Goal: Book appointment/travel/reservation

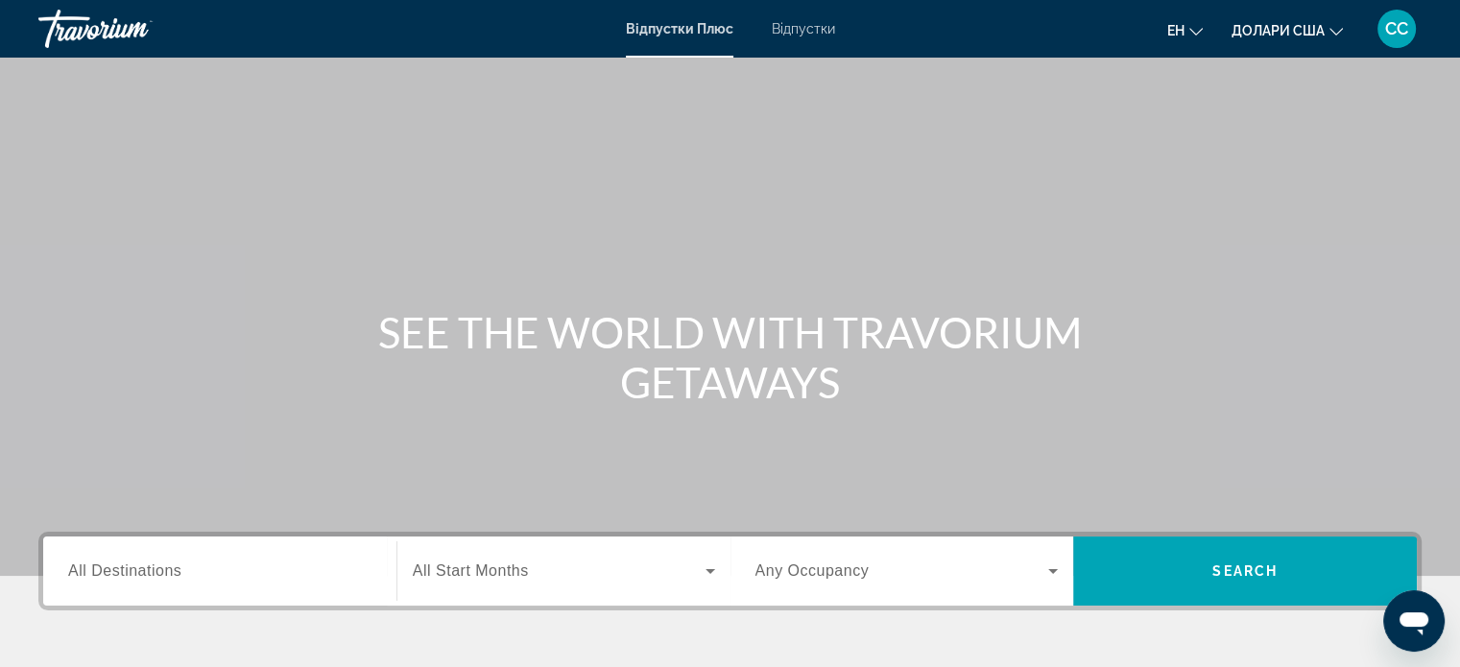
click at [231, 595] on div "Віджет пошуку" at bounding box center [219, 571] width 303 height 55
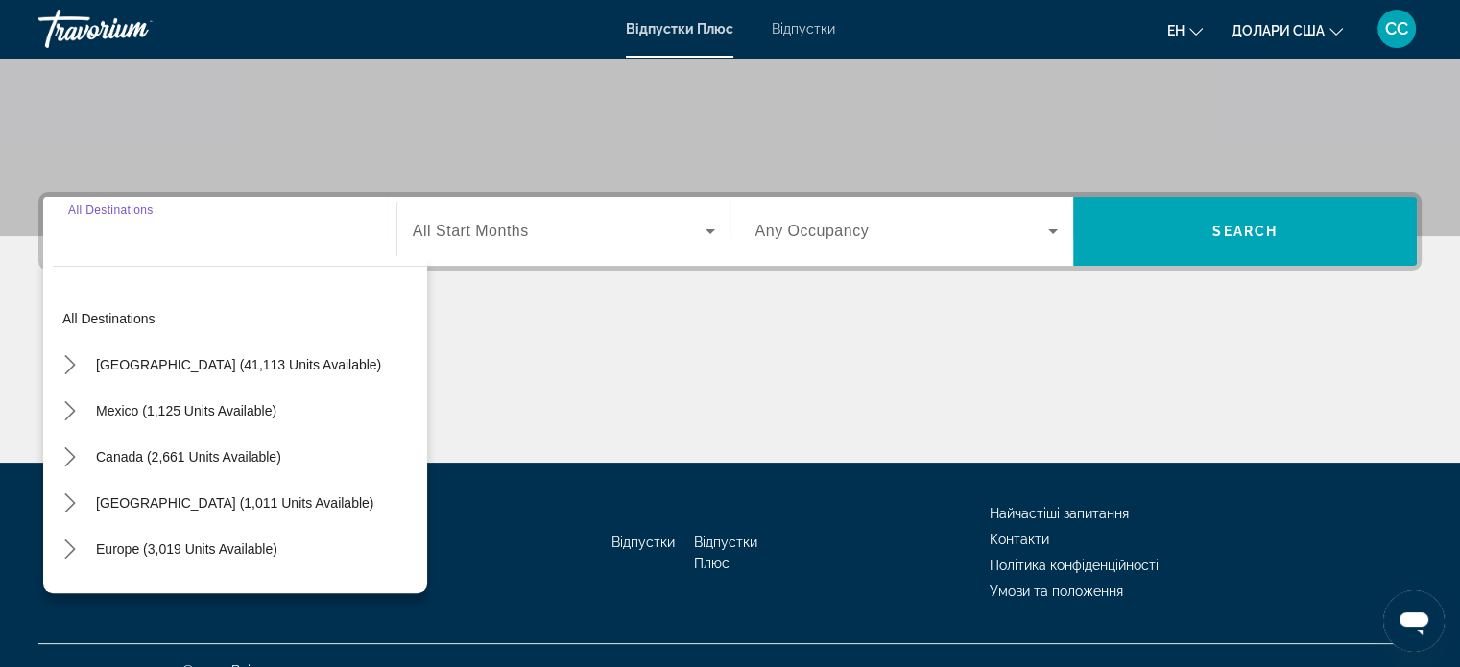
scroll to position [370, 0]
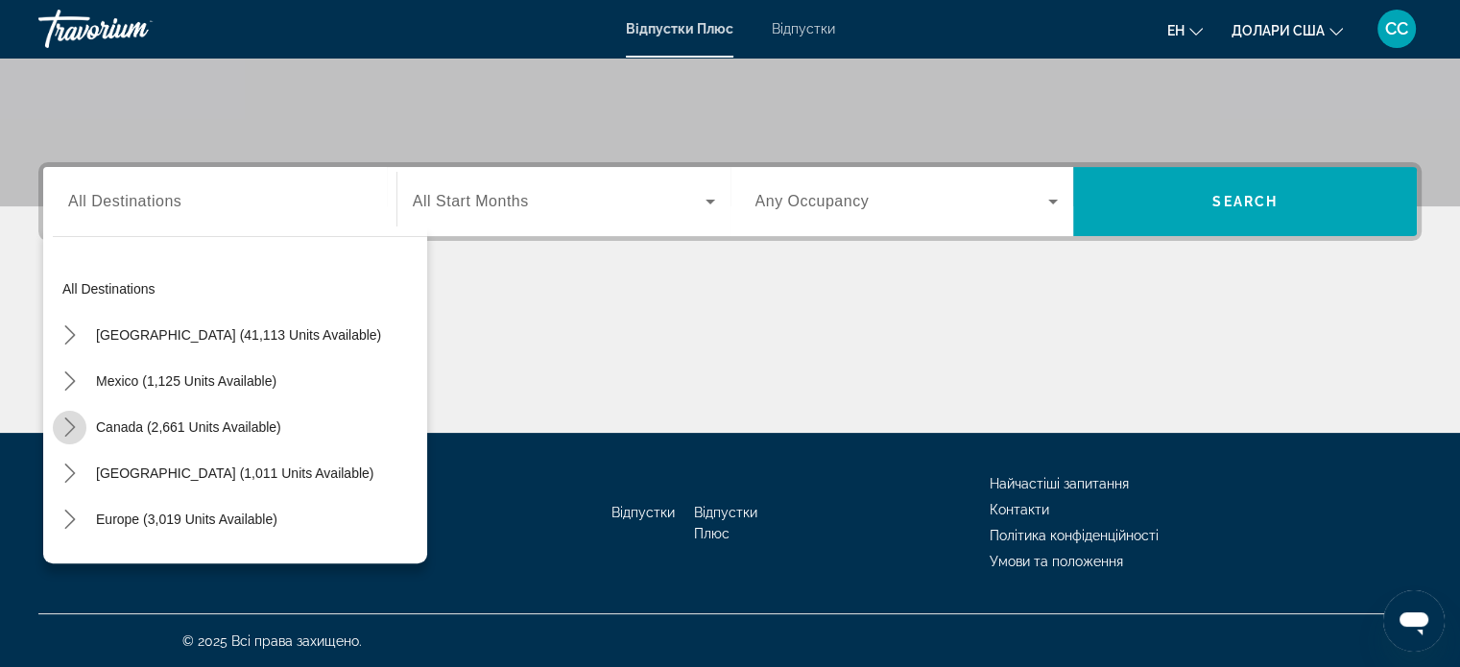
click at [69, 433] on icon "Toggle Canada (2,661 units available) submenu" at bounding box center [69, 427] width 19 height 19
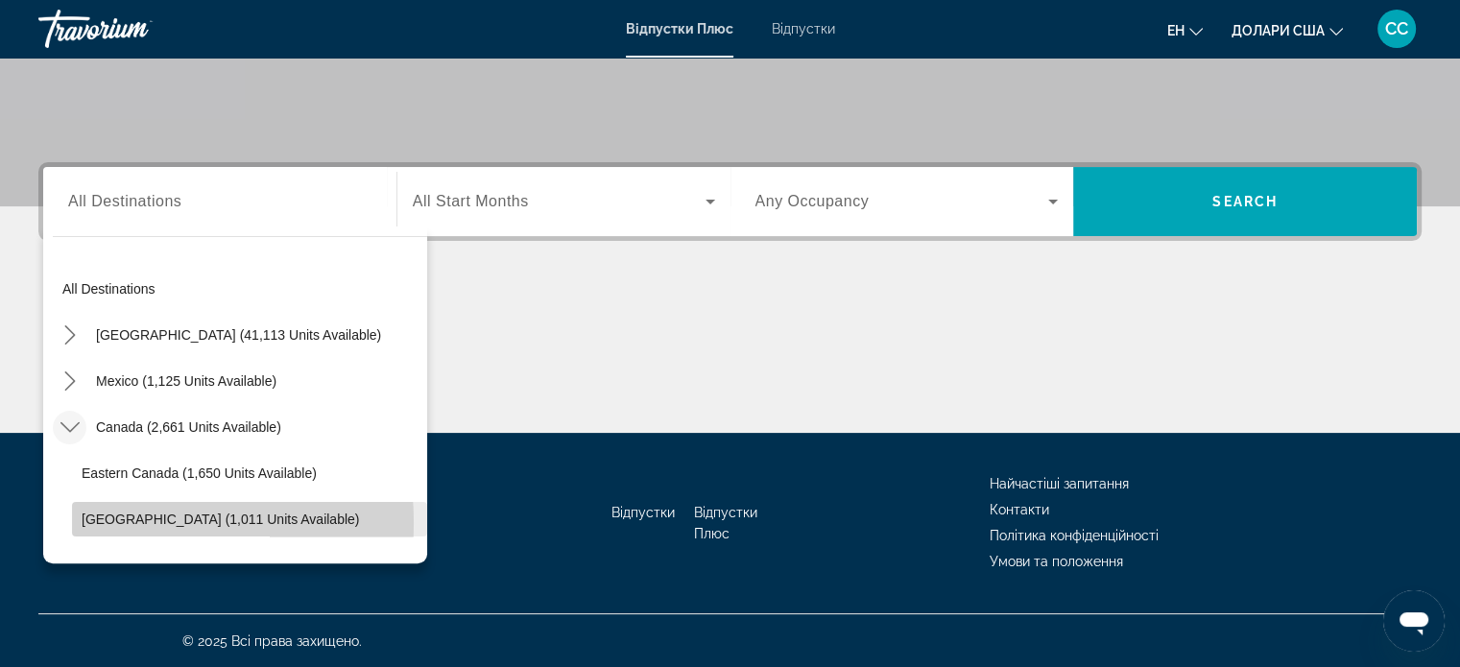
click at [97, 522] on span "[GEOGRAPHIC_DATA] (1,011 units available)" at bounding box center [220, 519] width 277 height 15
type input "**********"
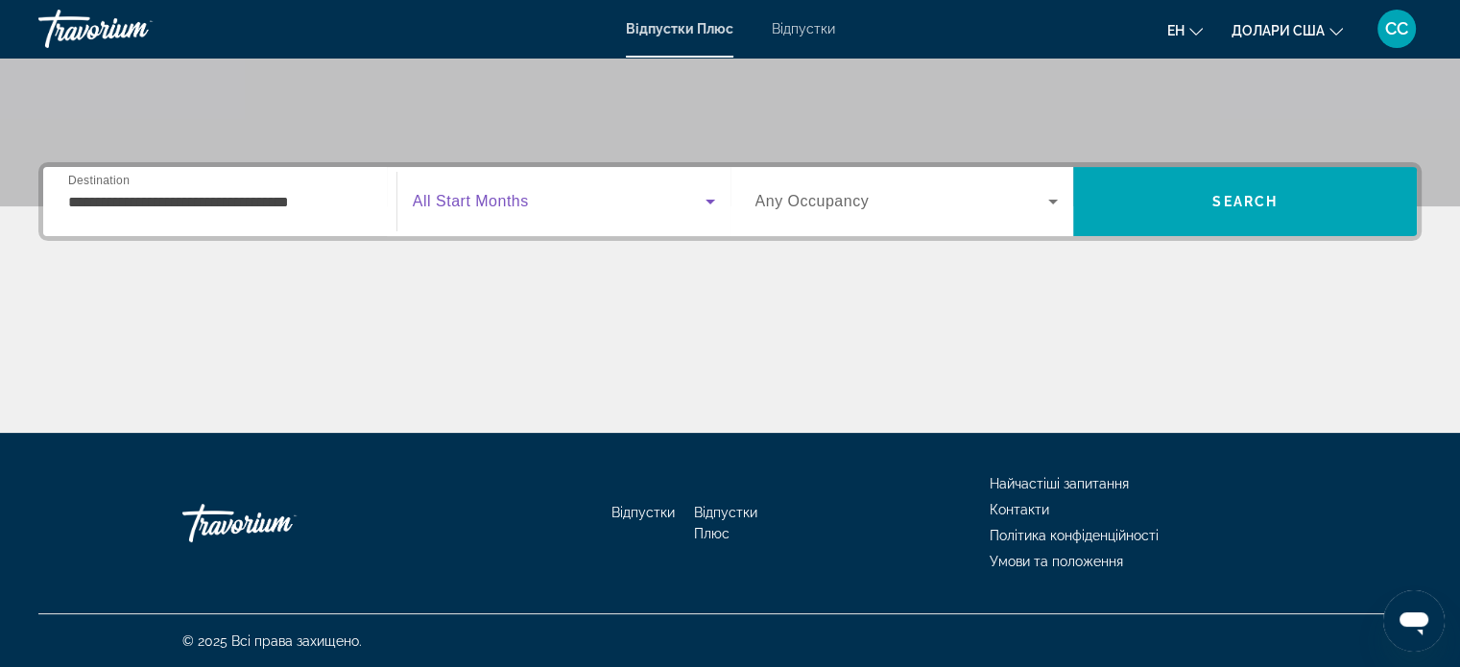
click at [651, 198] on span "Віджет пошуку" at bounding box center [559, 201] width 293 height 23
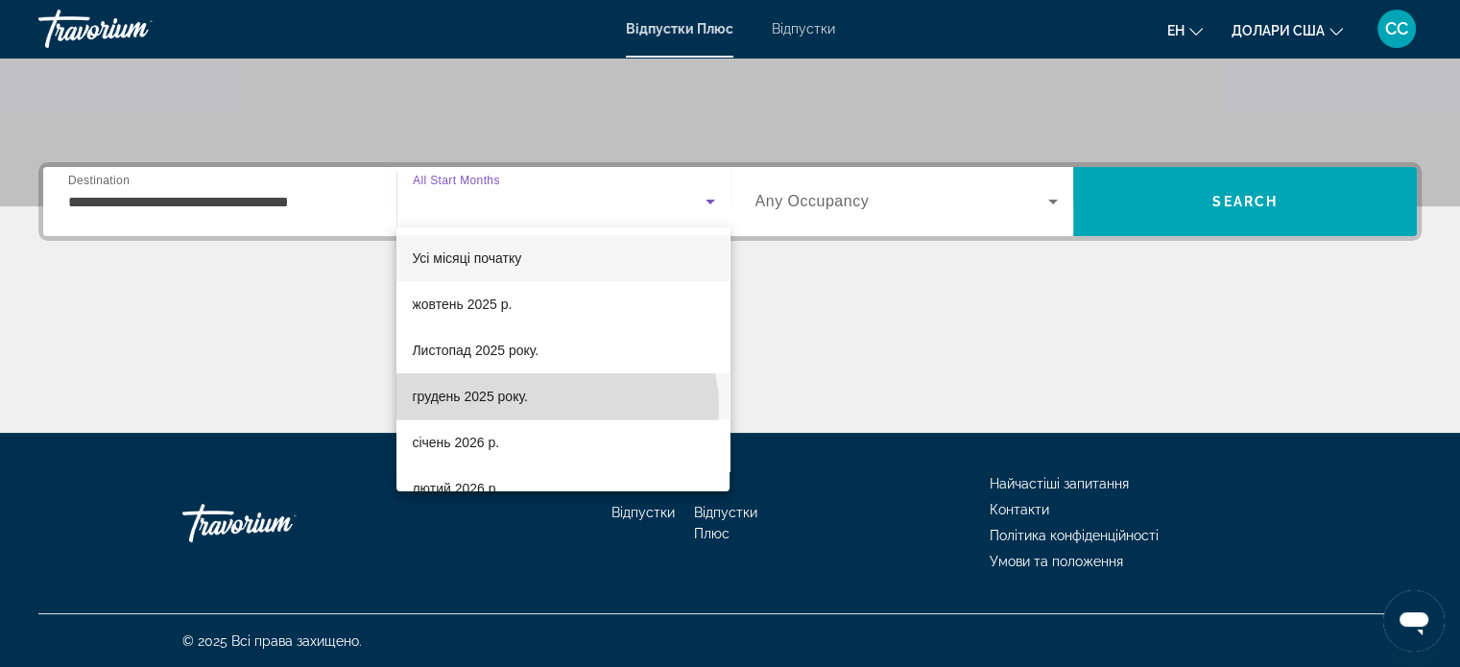
click at [556, 408] on mat-option "грудень 2025 року." at bounding box center [562, 396] width 333 height 46
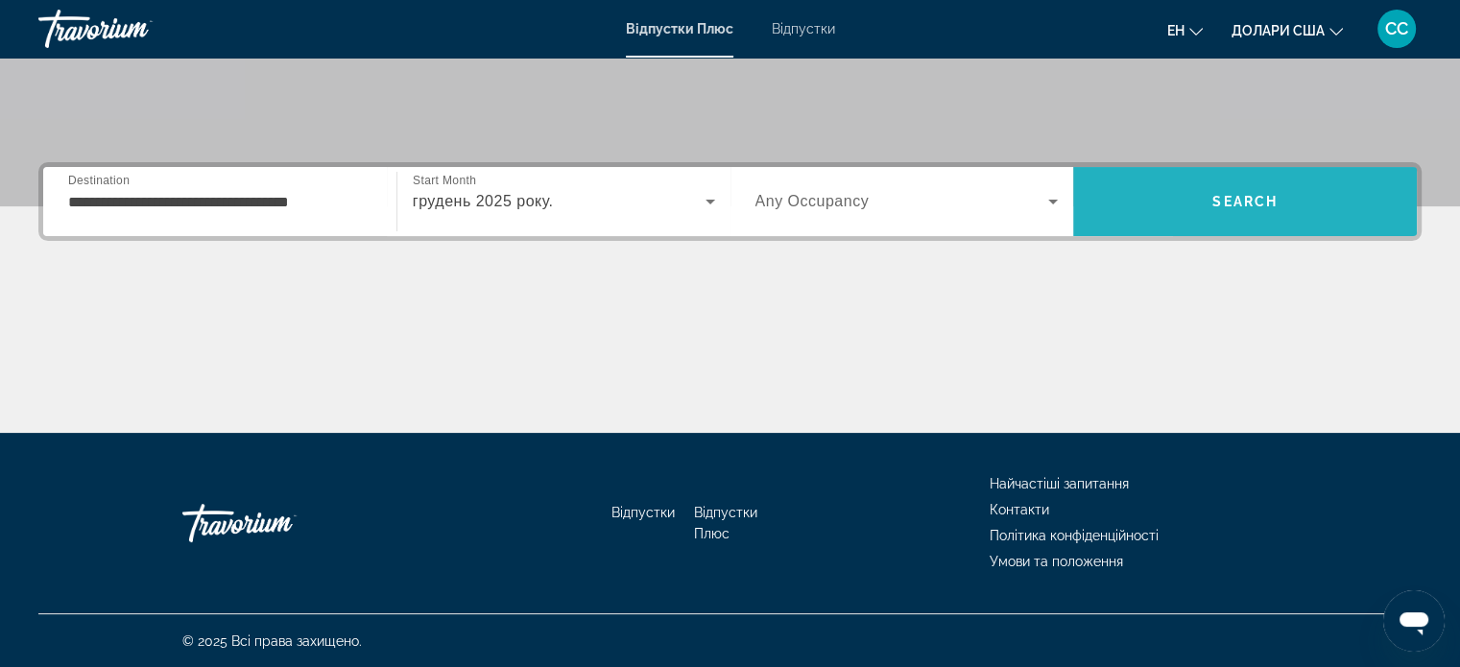
click at [1174, 199] on span "Пошук" at bounding box center [1245, 202] width 344 height 46
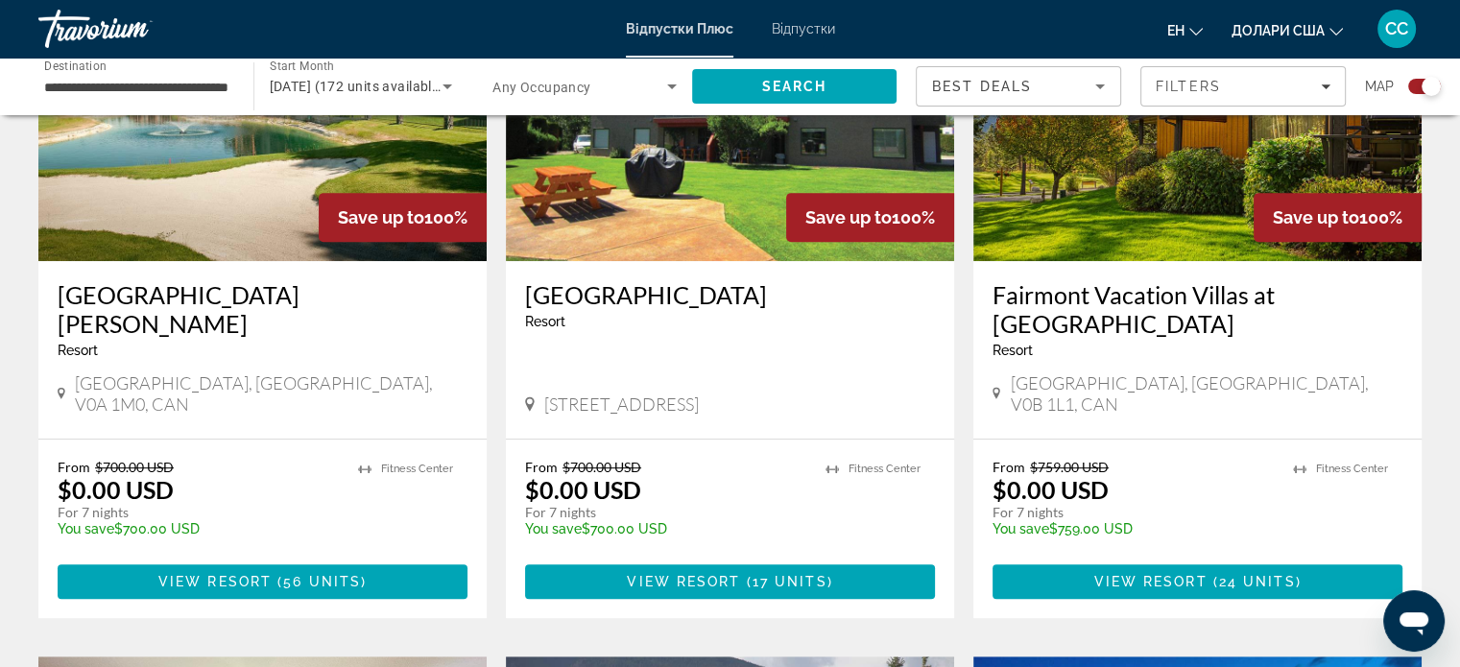
scroll to position [832, 0]
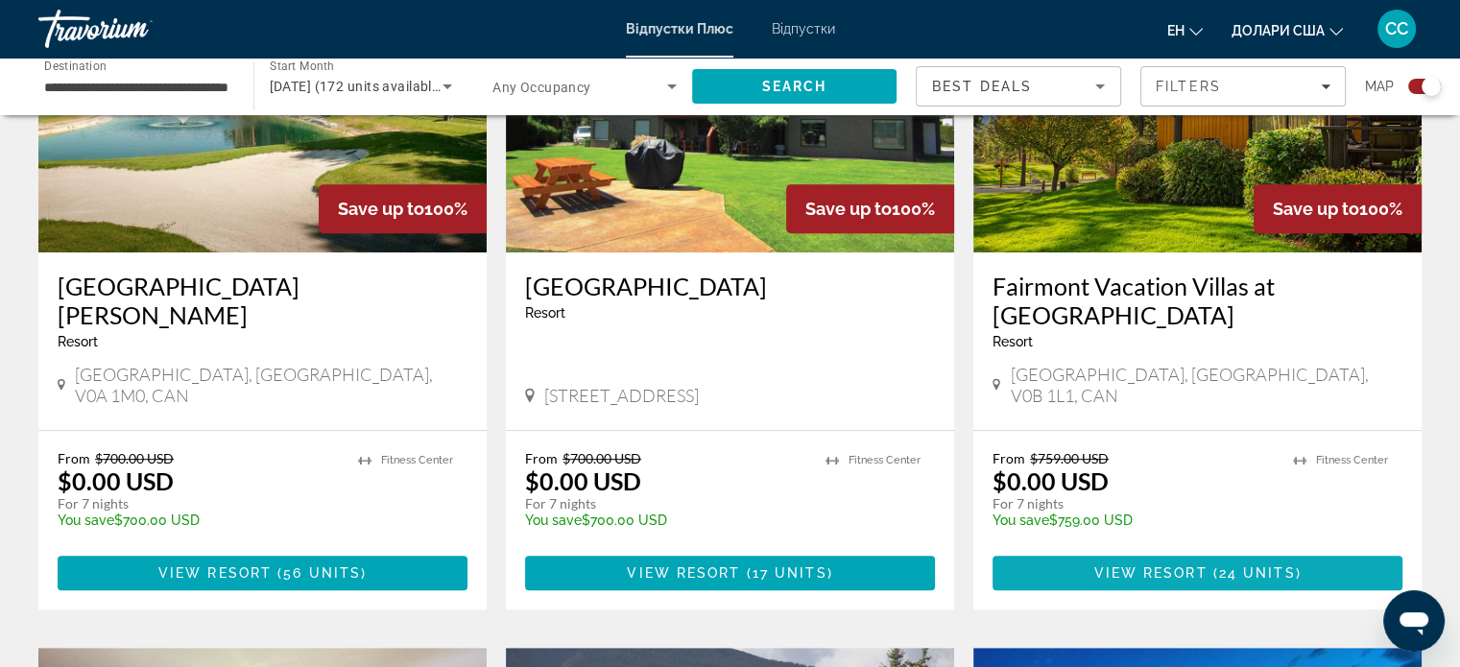
click at [1255, 565] on span "24 units" at bounding box center [1257, 572] width 77 height 15
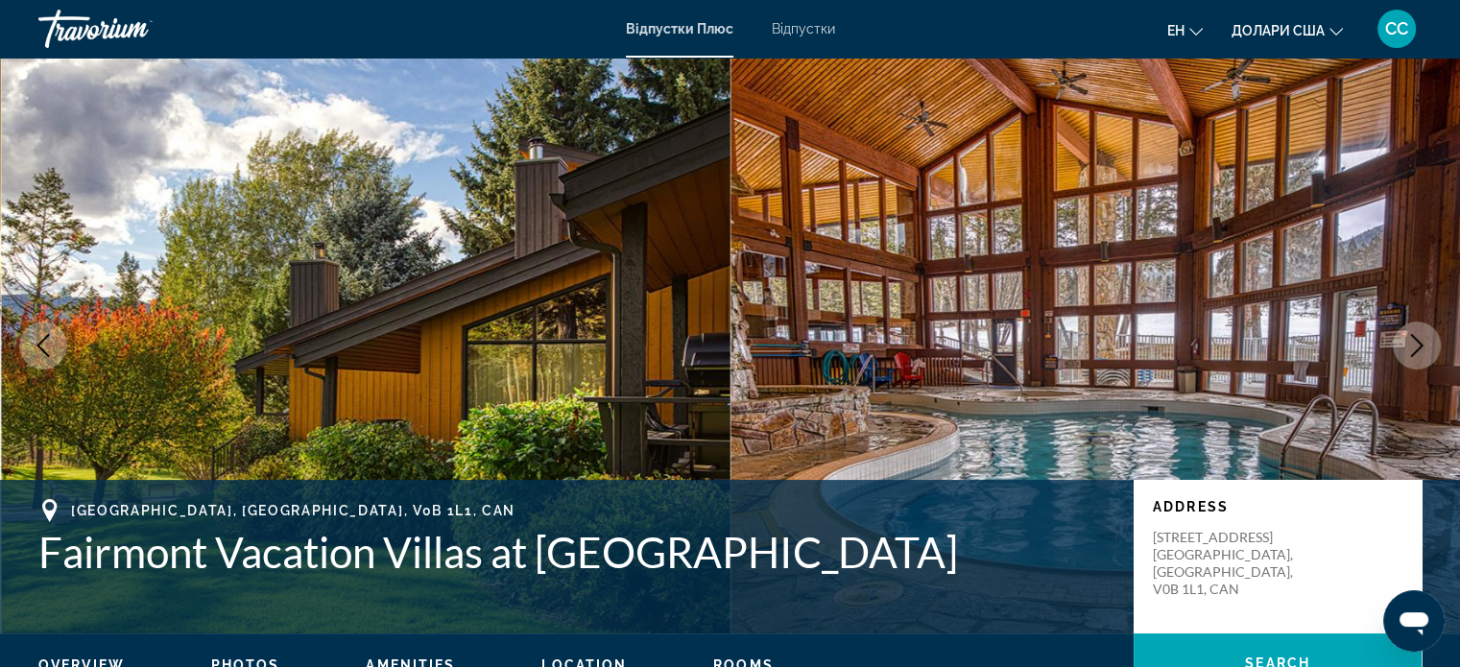
click at [1421, 359] on button "Next image" at bounding box center [1417, 346] width 48 height 48
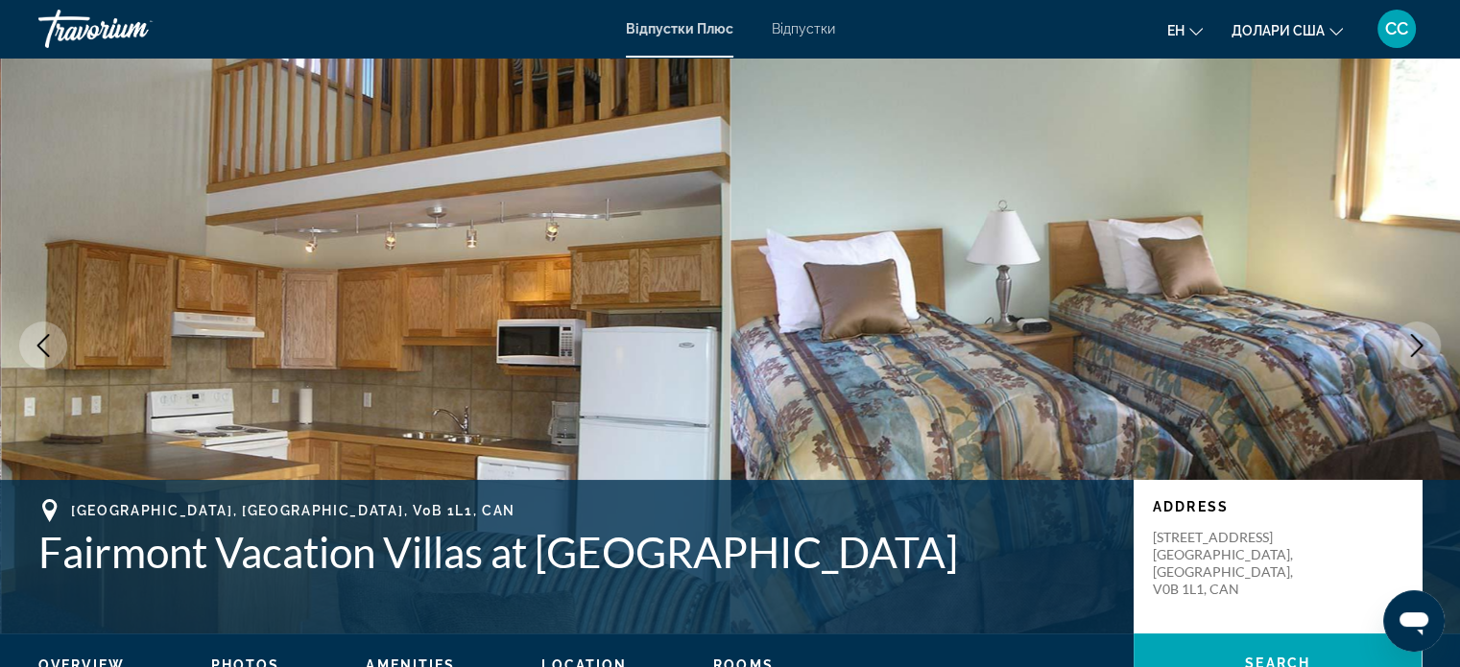
click at [1421, 359] on button "Next image" at bounding box center [1417, 346] width 48 height 48
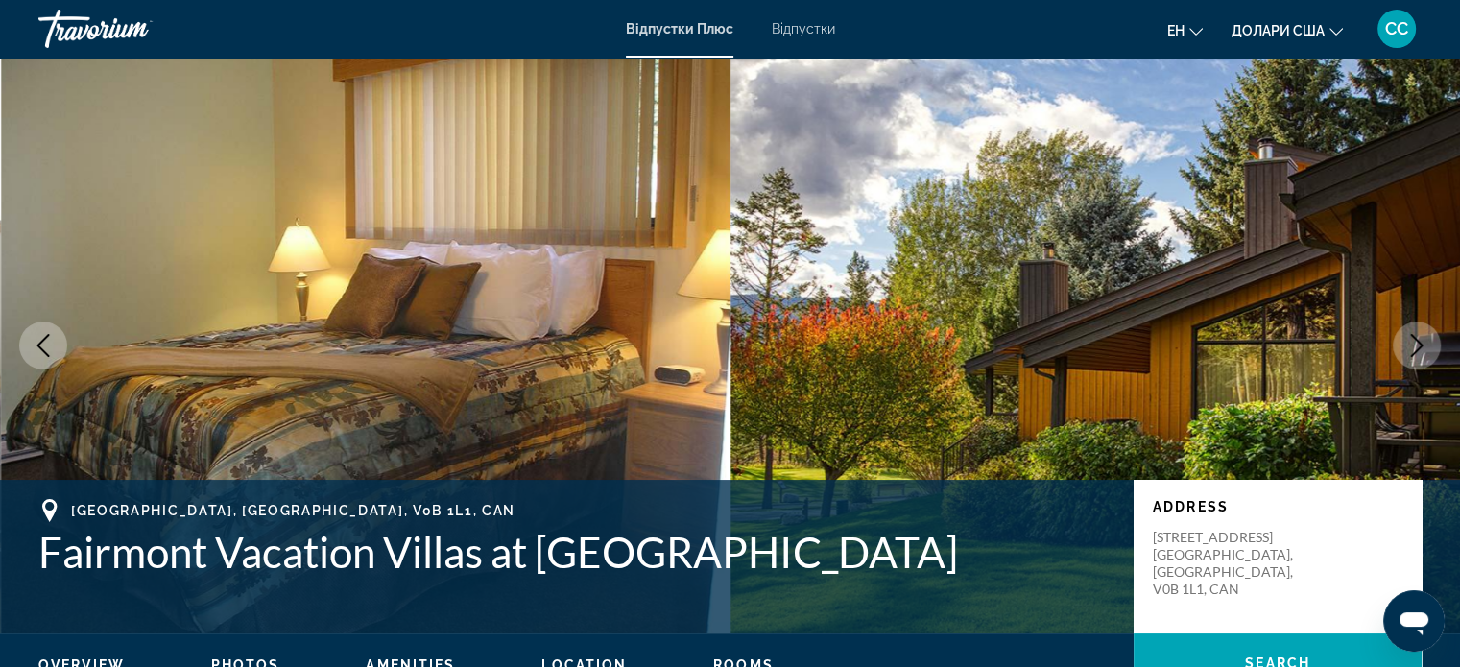
click at [1421, 359] on button "Next image" at bounding box center [1417, 346] width 48 height 48
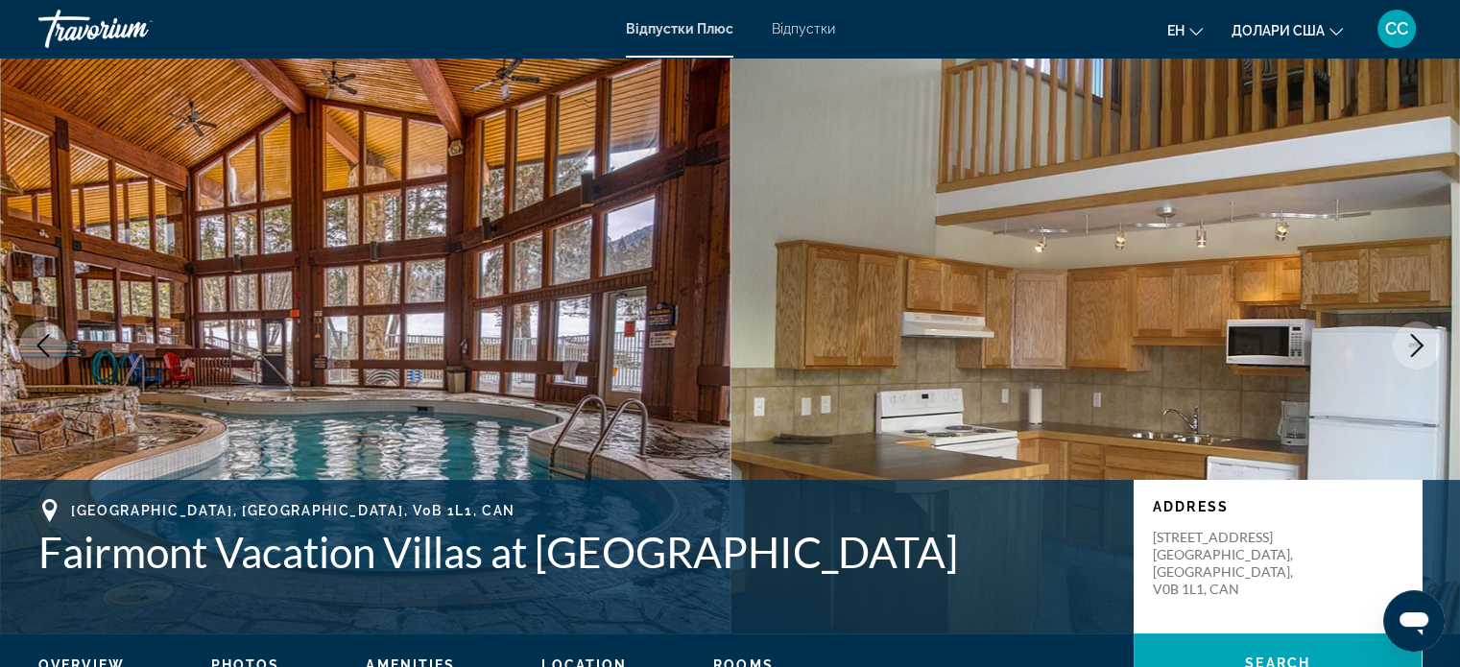
click at [1421, 359] on button "Next image" at bounding box center [1417, 346] width 48 height 48
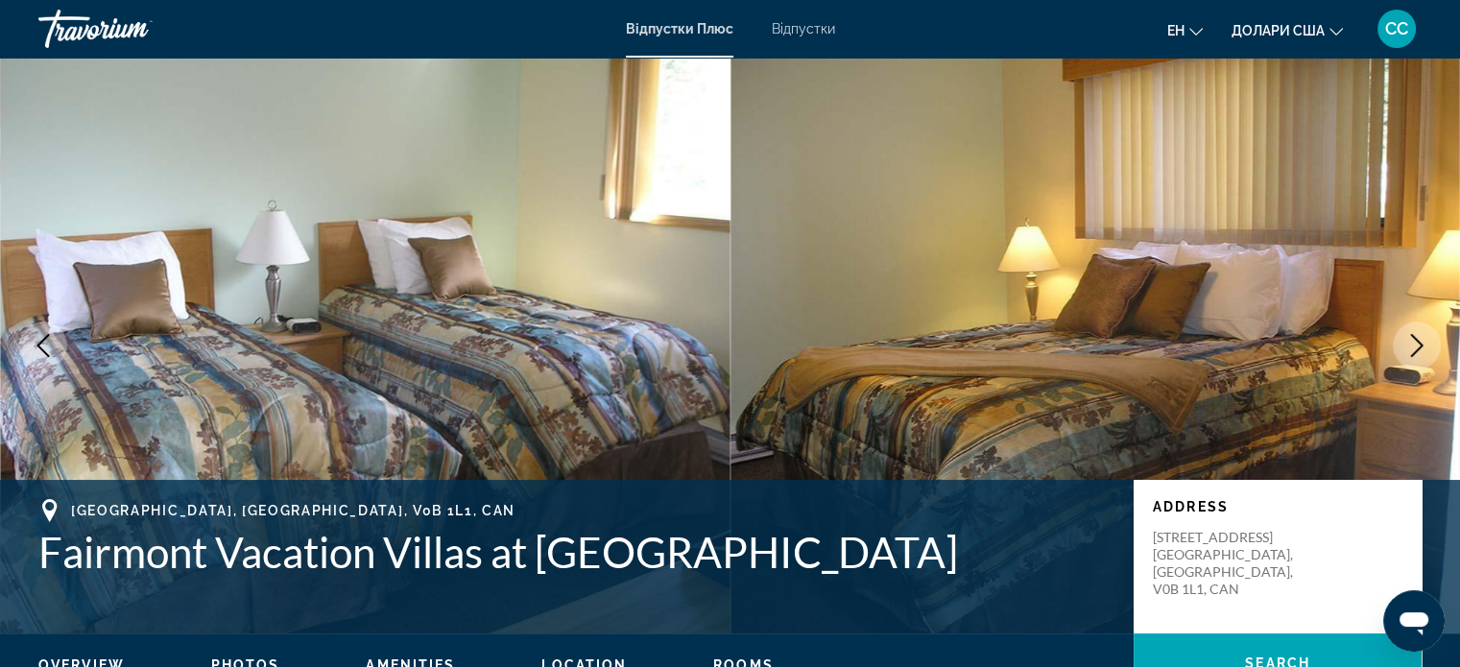
click at [1421, 359] on button "Next image" at bounding box center [1417, 346] width 48 height 48
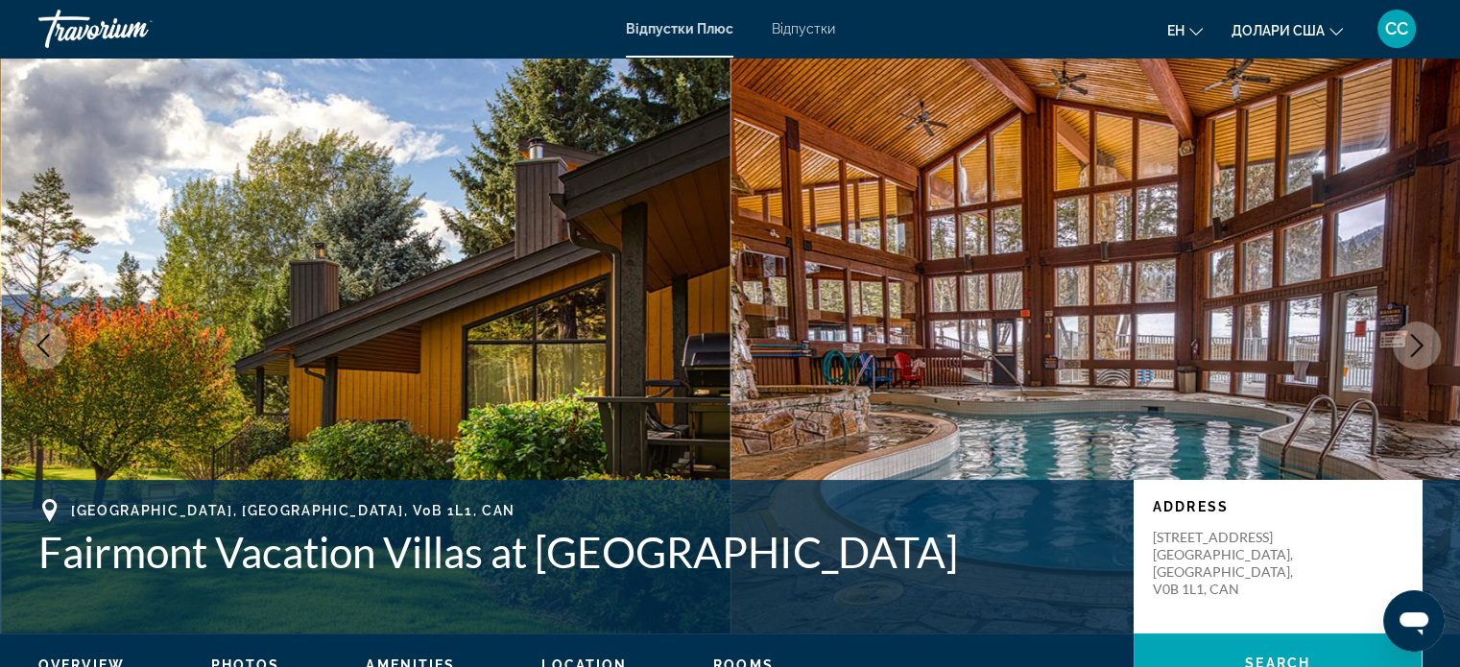
click at [1421, 359] on button "Next image" at bounding box center [1417, 346] width 48 height 48
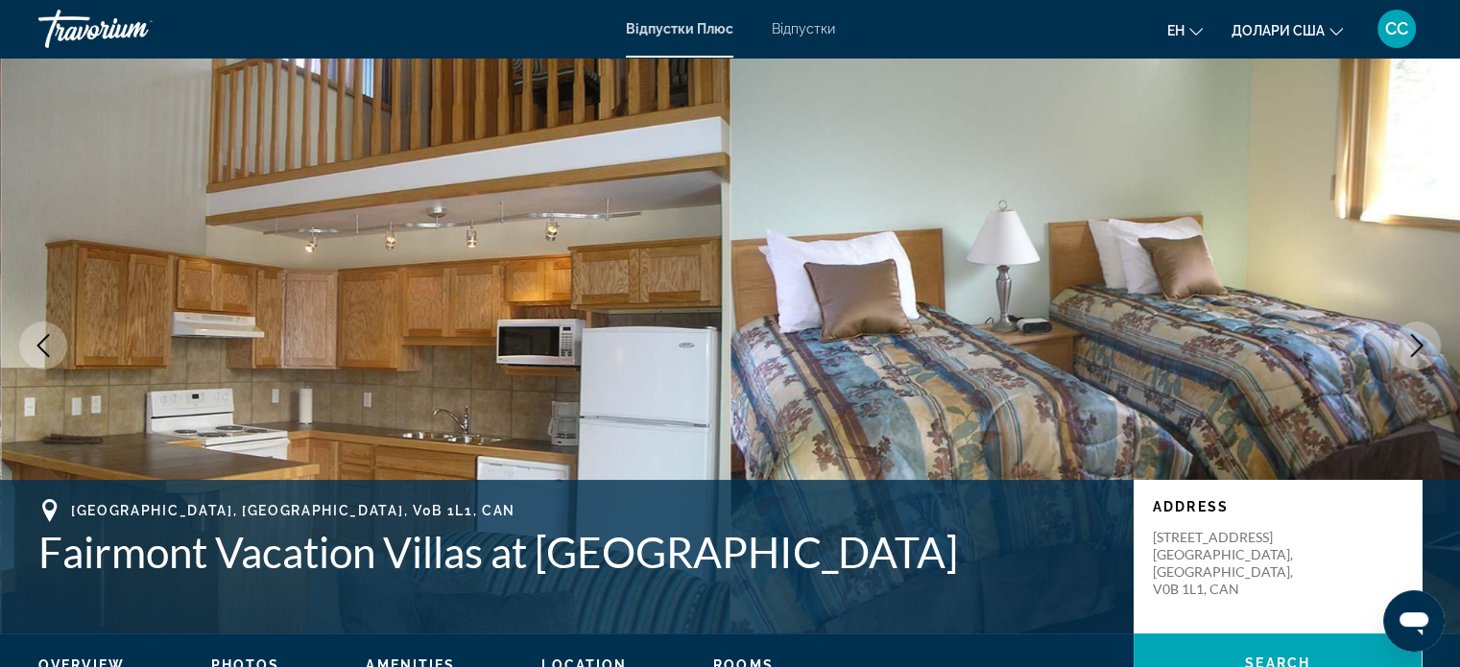
click at [1421, 359] on button "Next image" at bounding box center [1417, 346] width 48 height 48
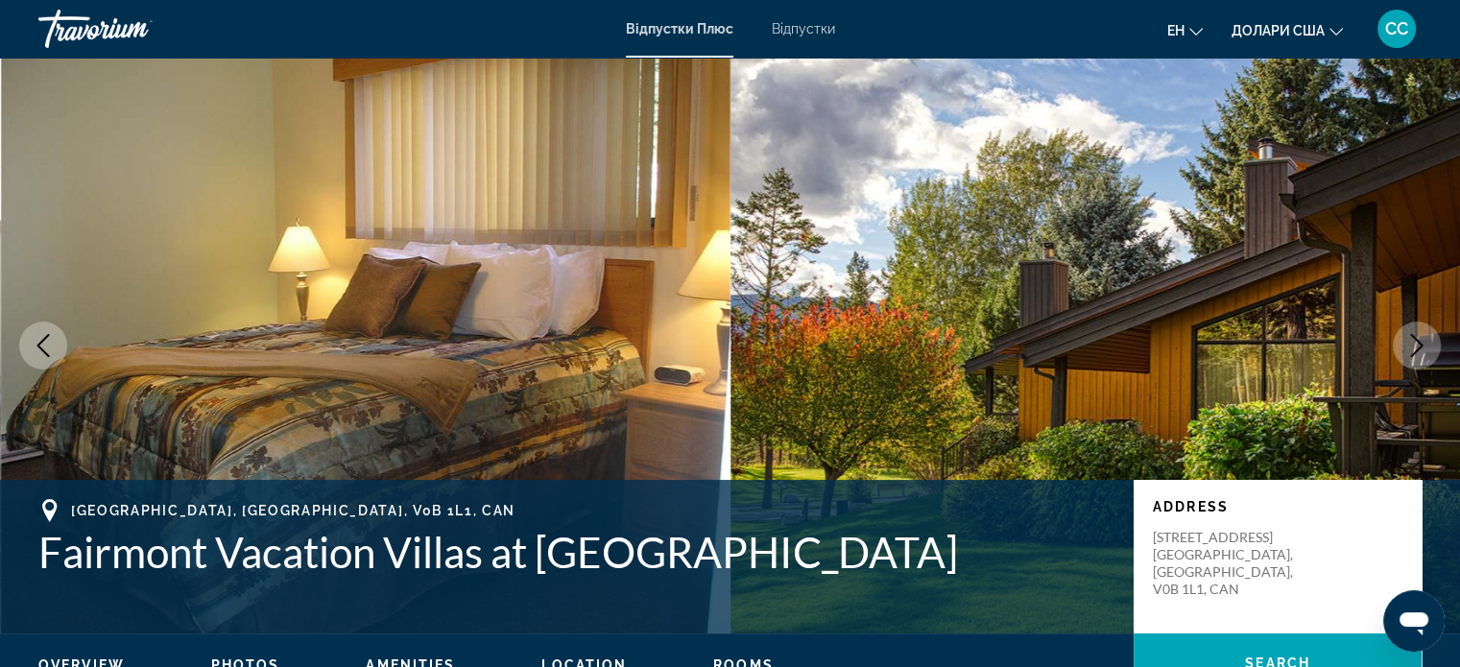
click at [1421, 359] on button "Next image" at bounding box center [1417, 346] width 48 height 48
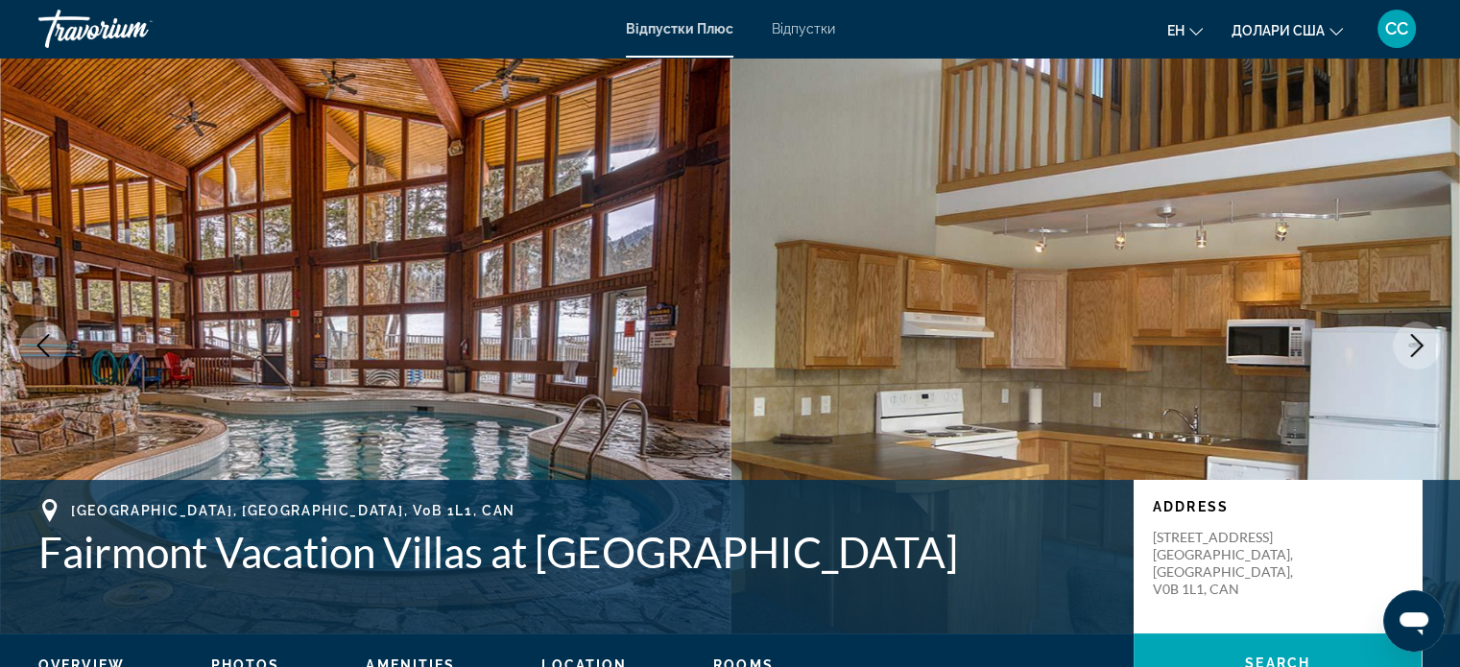
click at [1421, 359] on button "Next image" at bounding box center [1417, 346] width 48 height 48
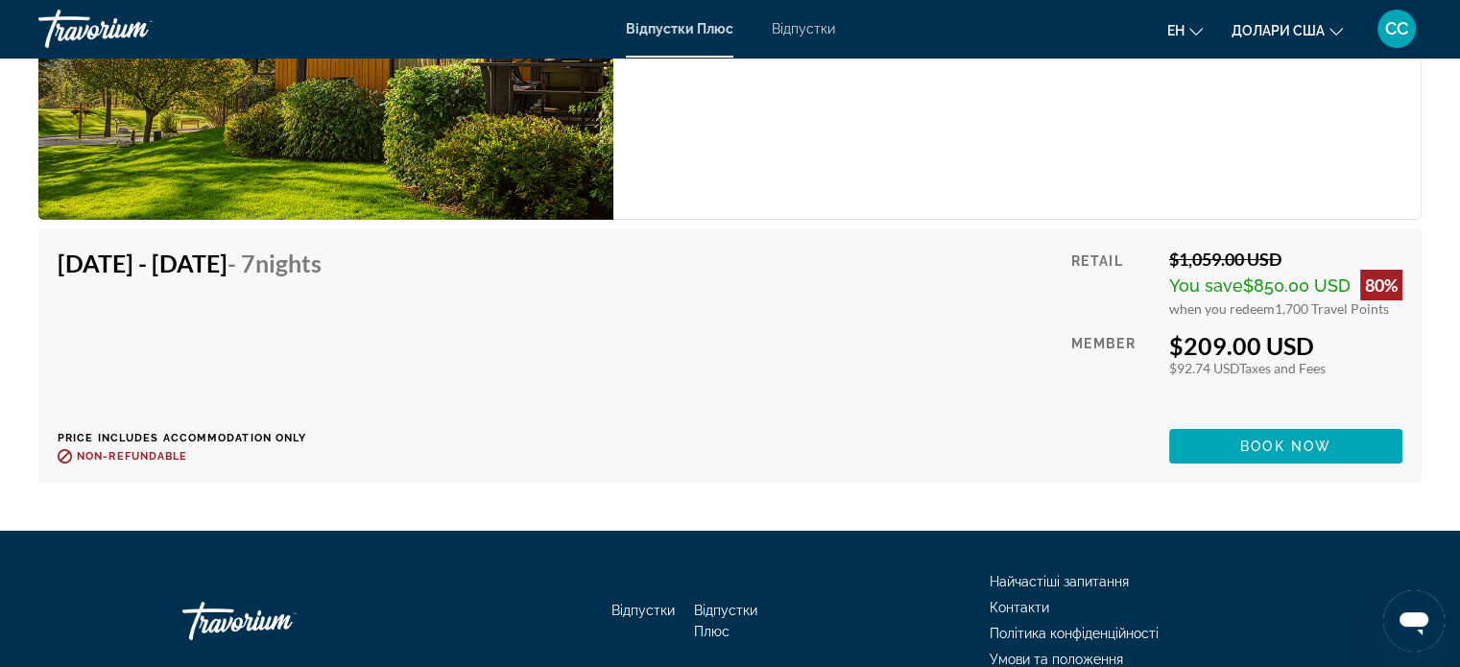
scroll to position [7181, 0]
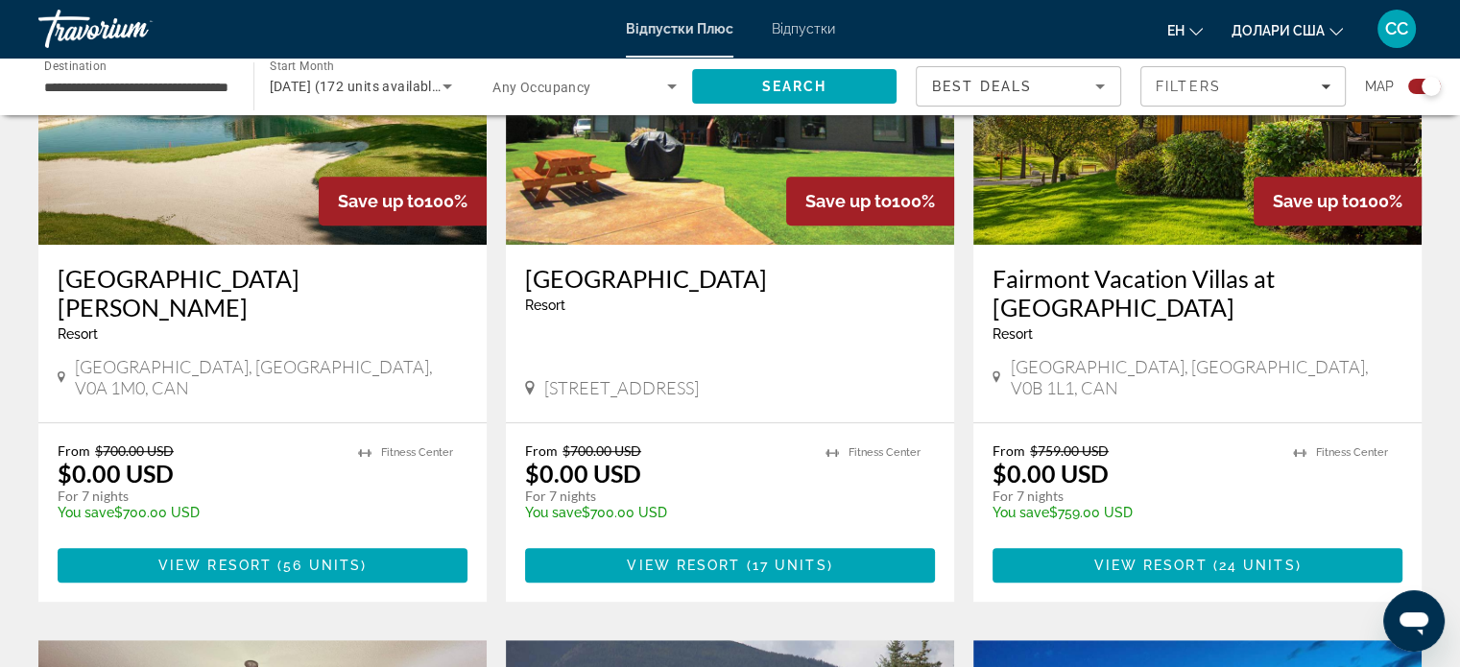
scroll to position [845, 0]
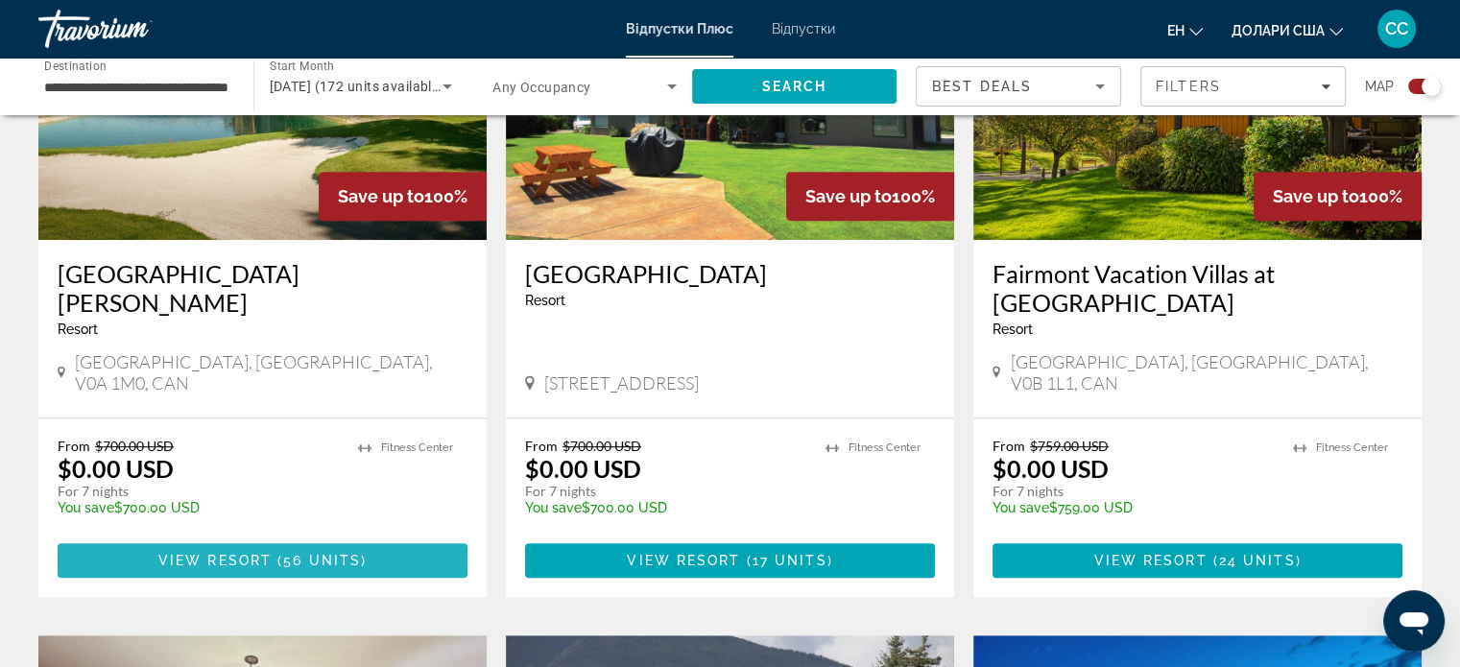
click at [247, 549] on span "Основний зміст" at bounding box center [263, 561] width 410 height 46
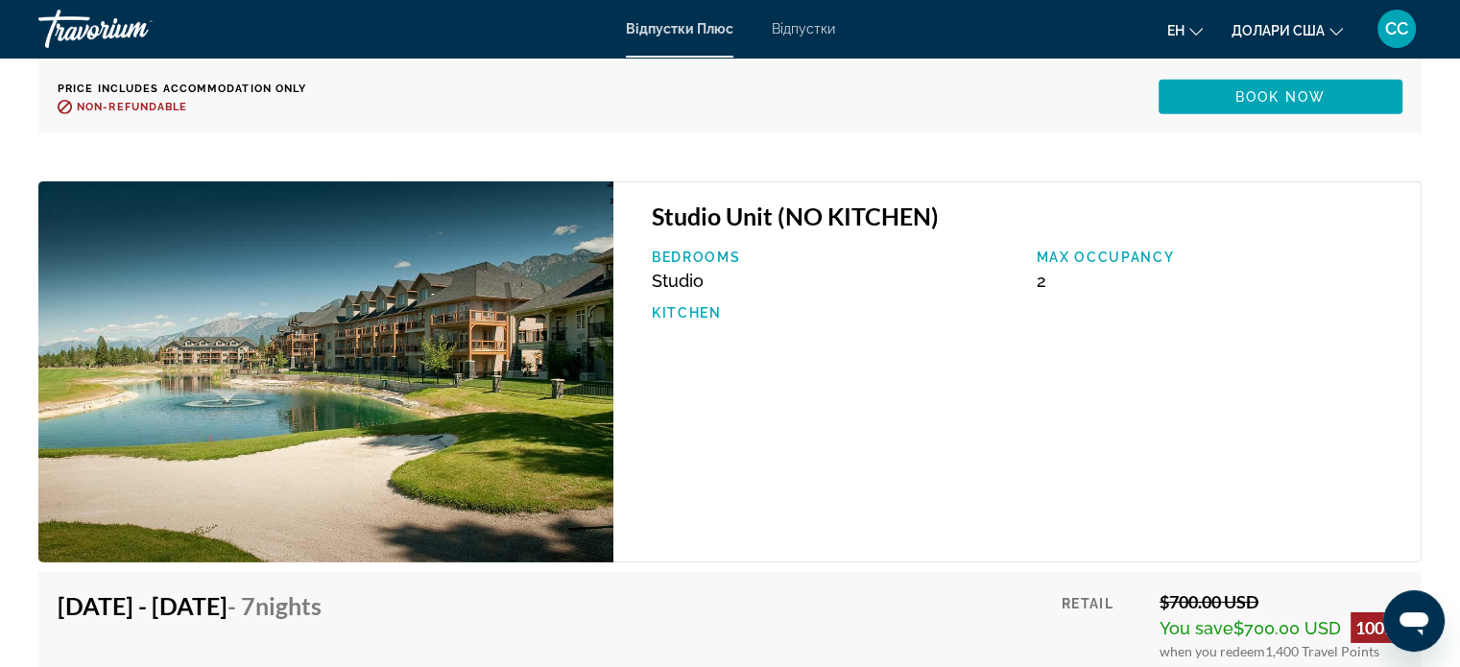
scroll to position [6178, 0]
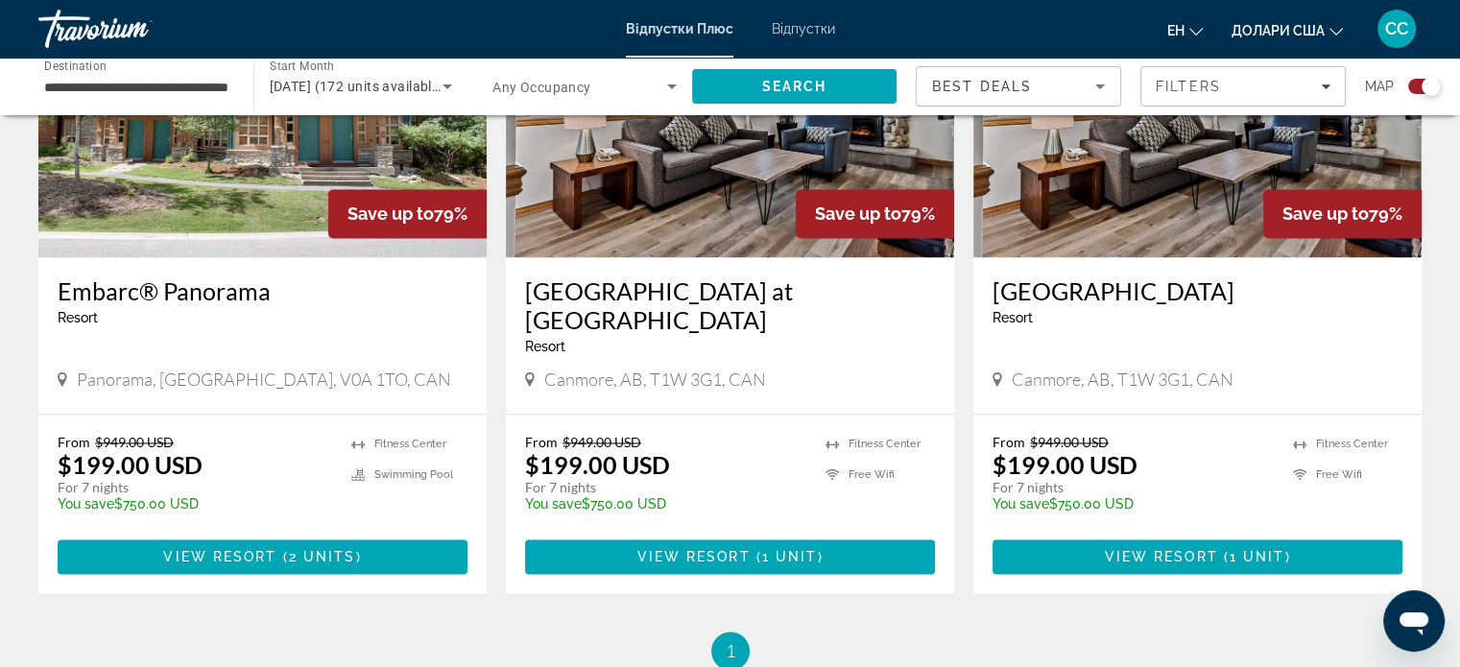
scroll to position [2918, 0]
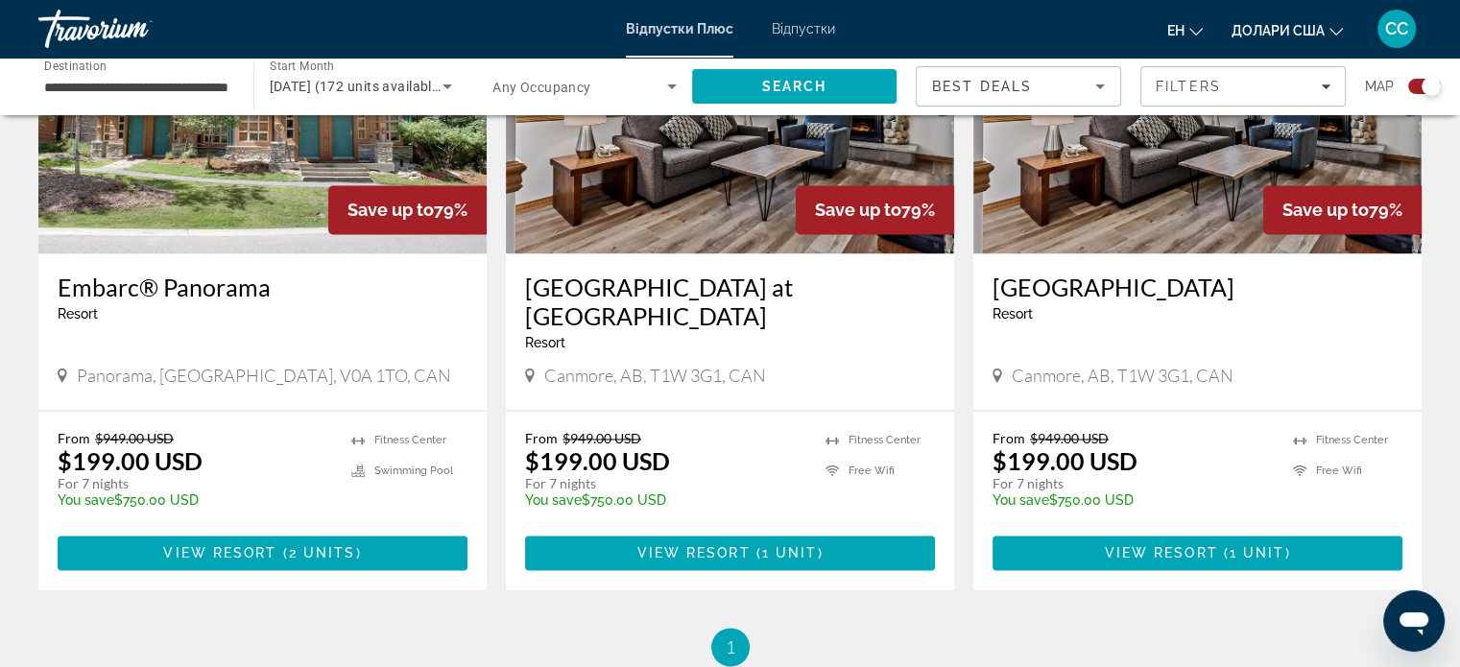
click at [795, 21] on font "Відпустки" at bounding box center [803, 28] width 63 height 15
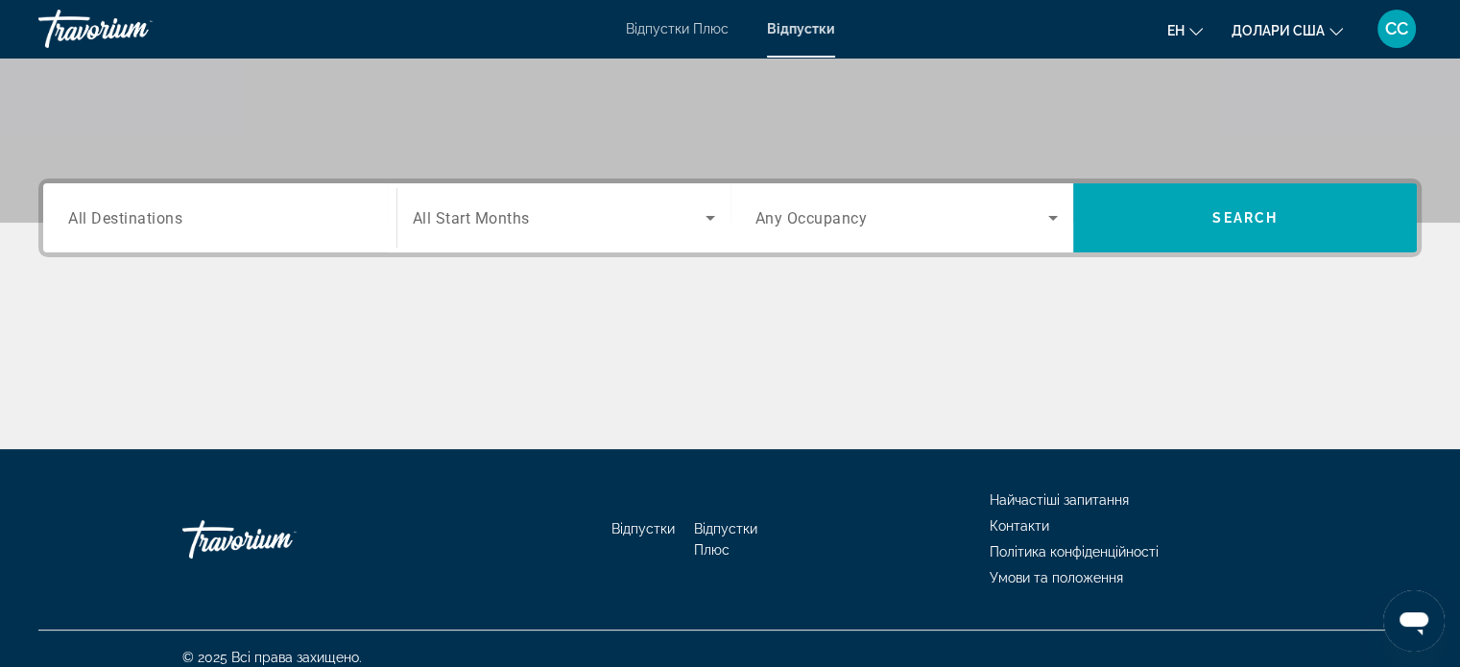
scroll to position [370, 0]
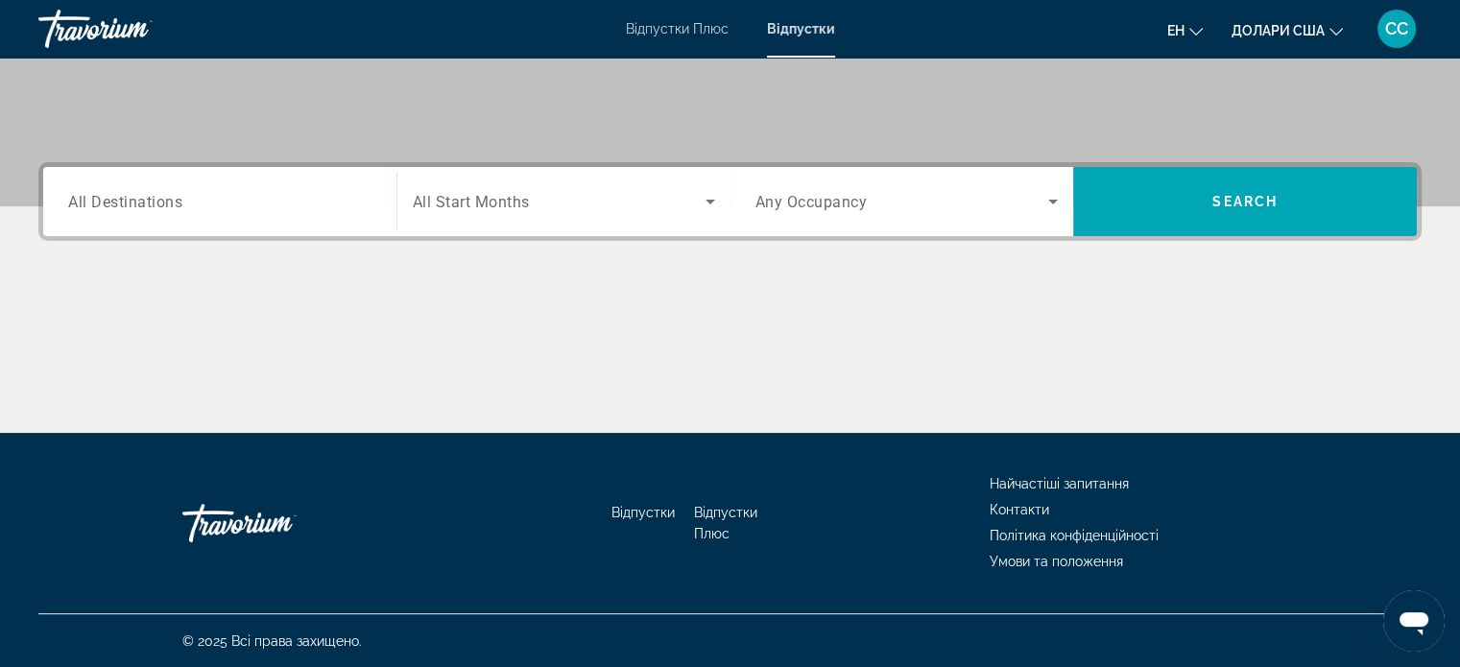
click at [93, 207] on span "All Destinations" at bounding box center [125, 201] width 114 height 18
click at [93, 207] on input "Destination All Destinations" at bounding box center [219, 202] width 303 height 23
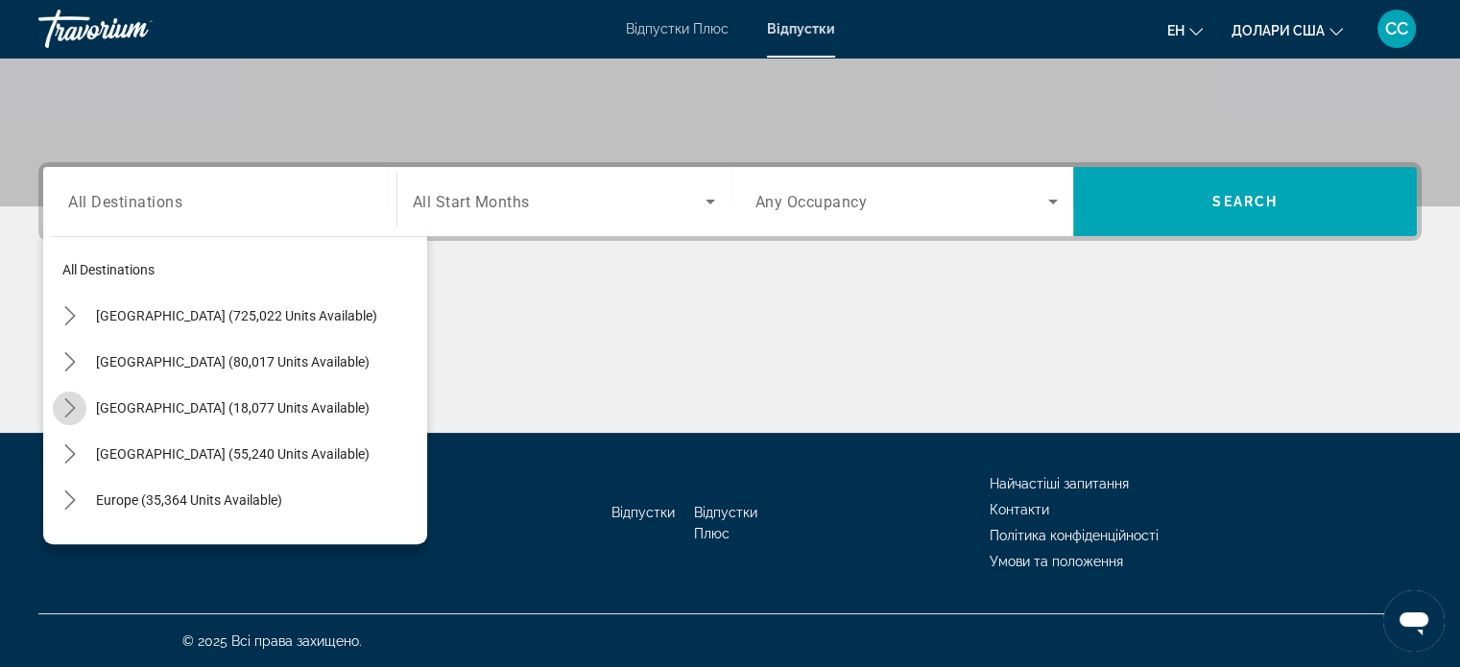
click at [69, 405] on icon "Toggle Canada (18,077 units available) submenu" at bounding box center [69, 407] width 19 height 19
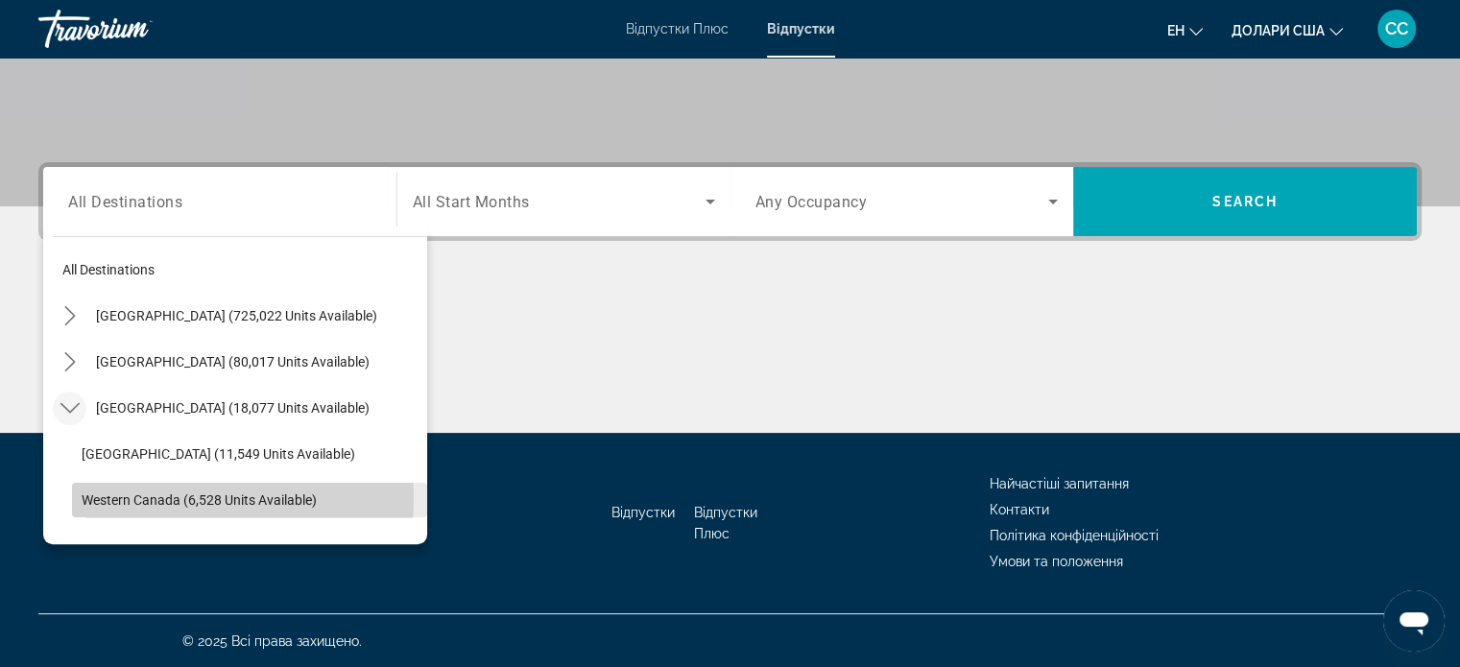
click at [127, 496] on span "Western Canada (6,528 units available)" at bounding box center [199, 499] width 235 height 15
type input "**********"
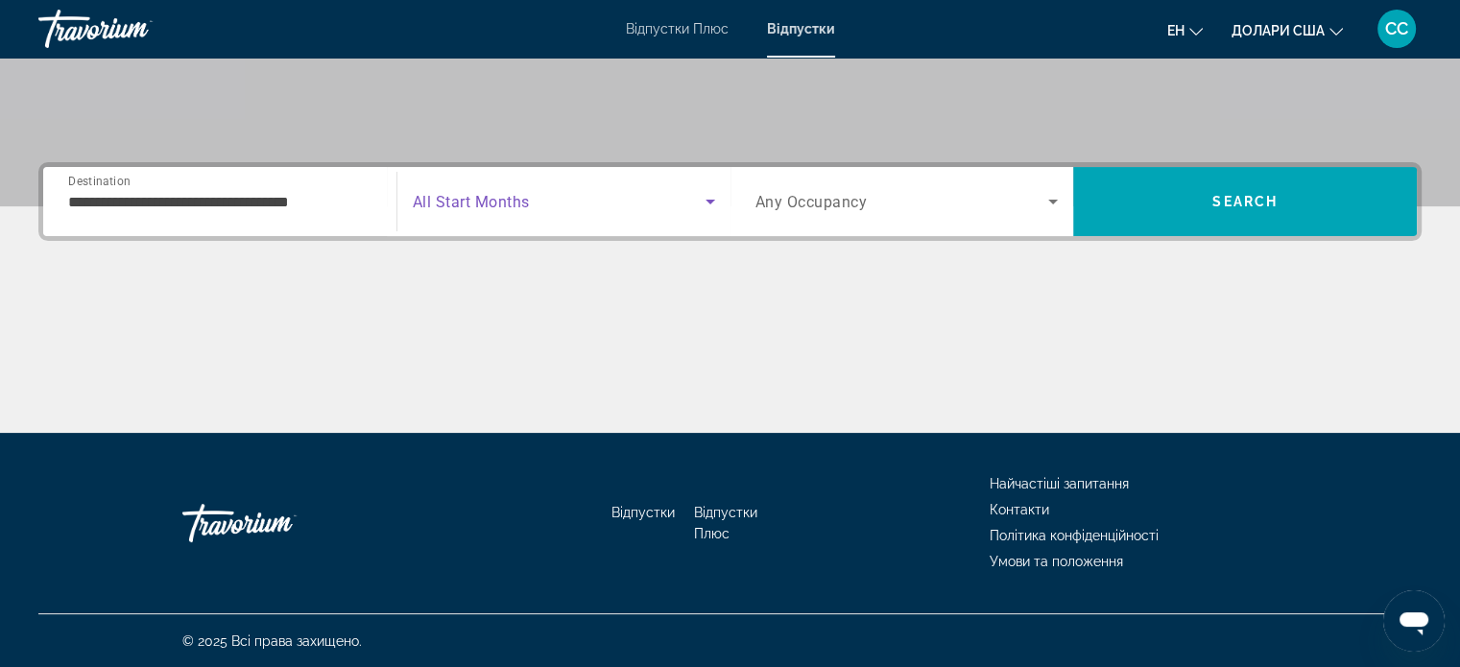
click at [533, 207] on span "Search widget" at bounding box center [559, 201] width 293 height 23
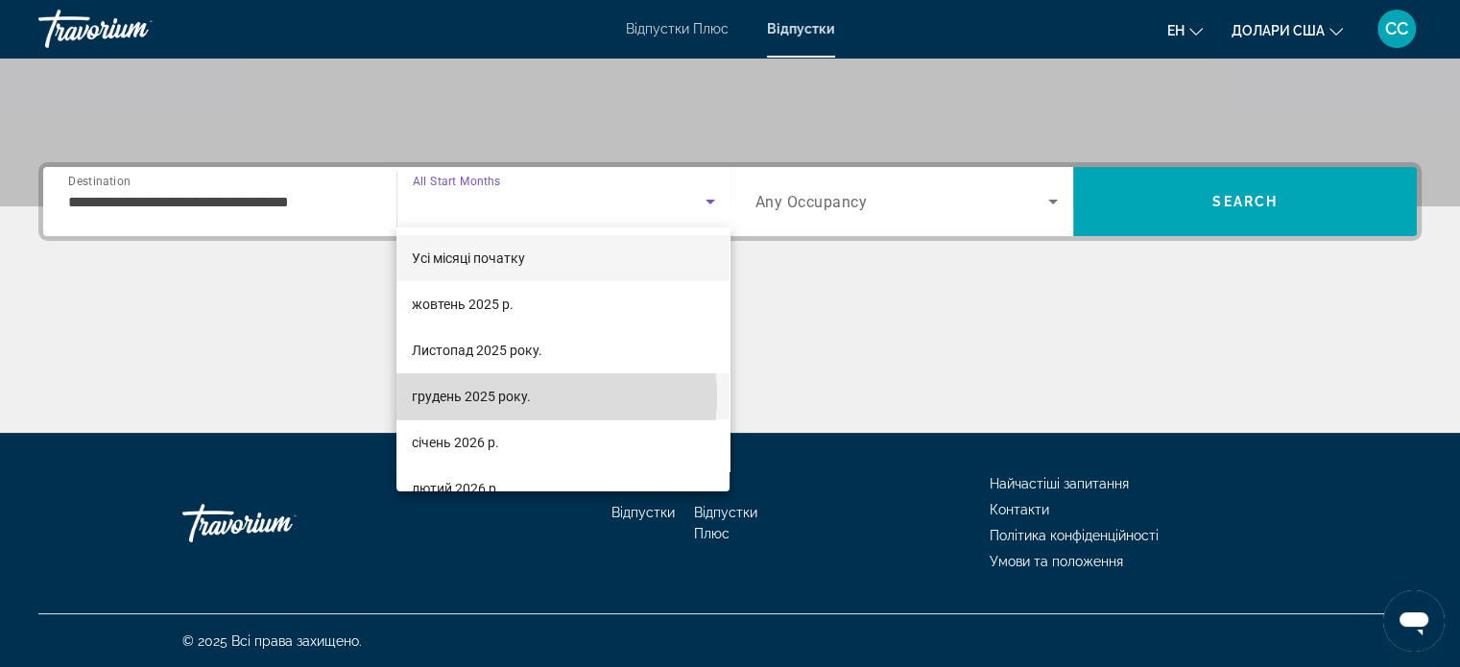
click at [506, 396] on font "грудень 2025 року." at bounding box center [471, 396] width 119 height 15
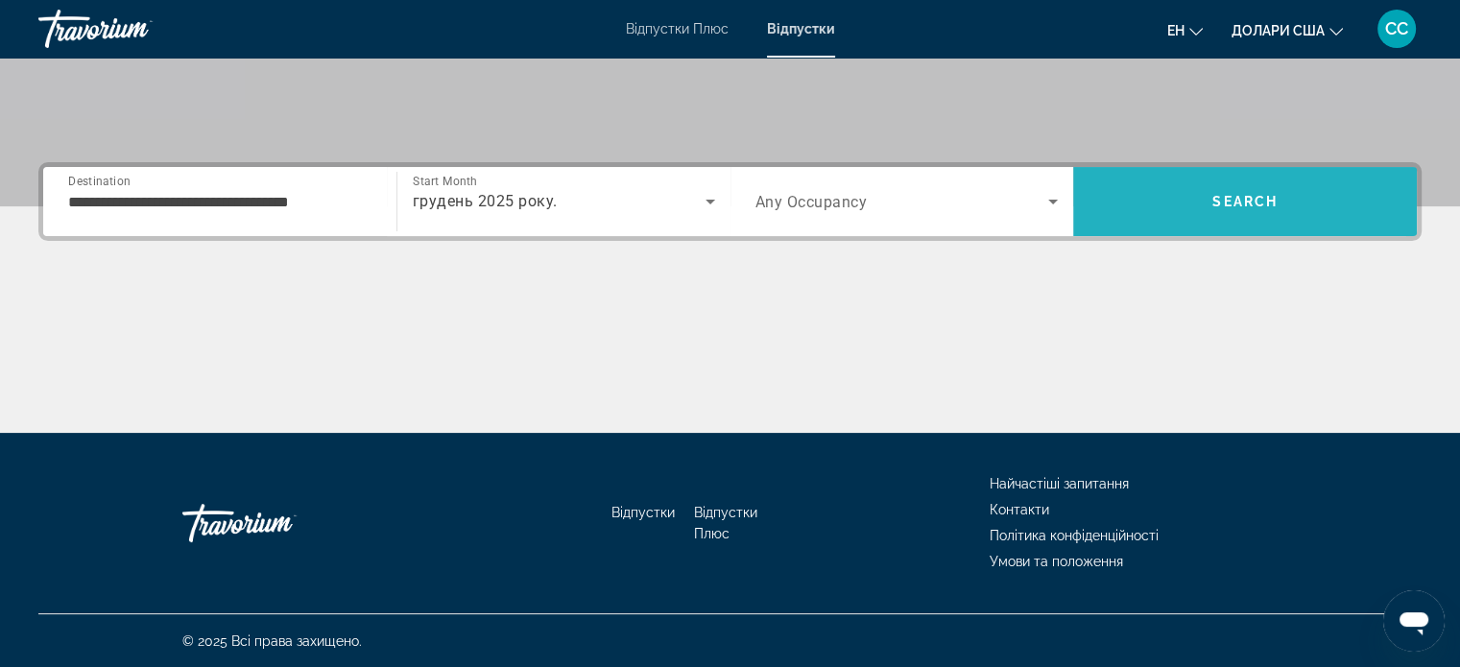
click at [1171, 229] on span "Search" at bounding box center [1245, 201] width 344 height 69
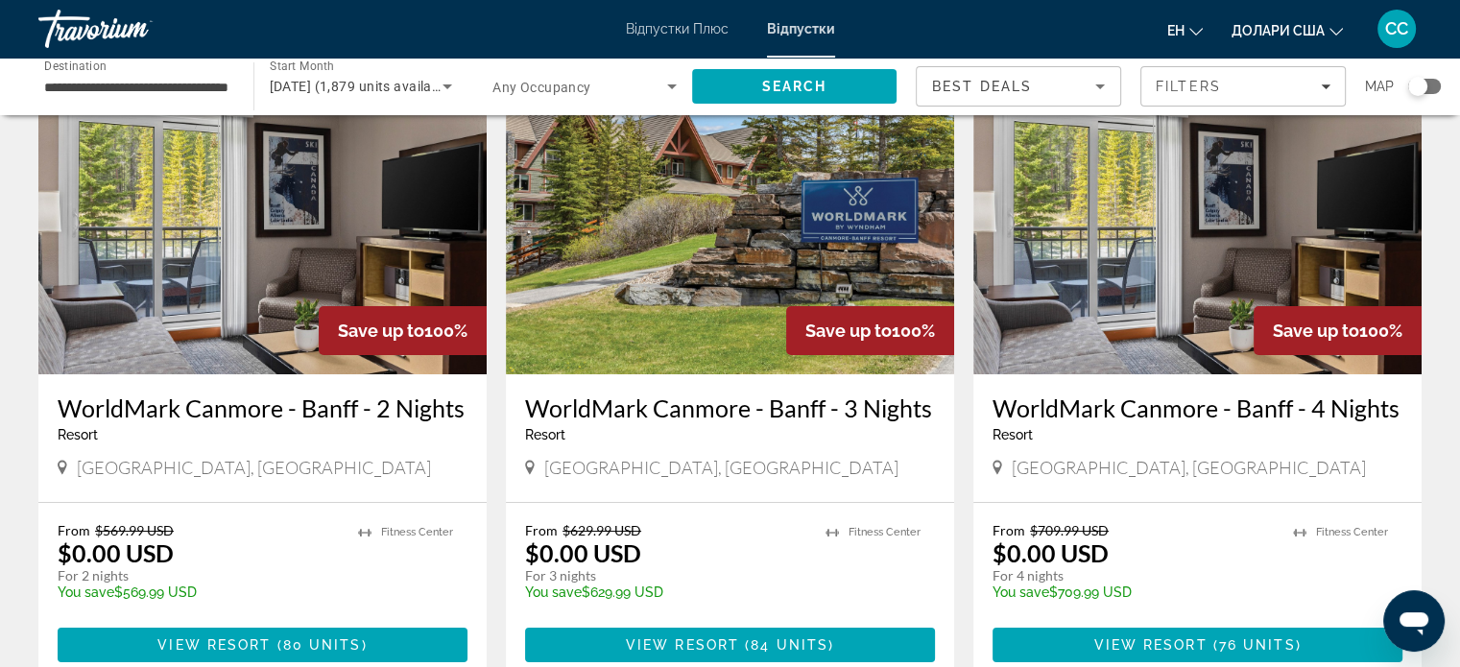
scroll to position [77, 0]
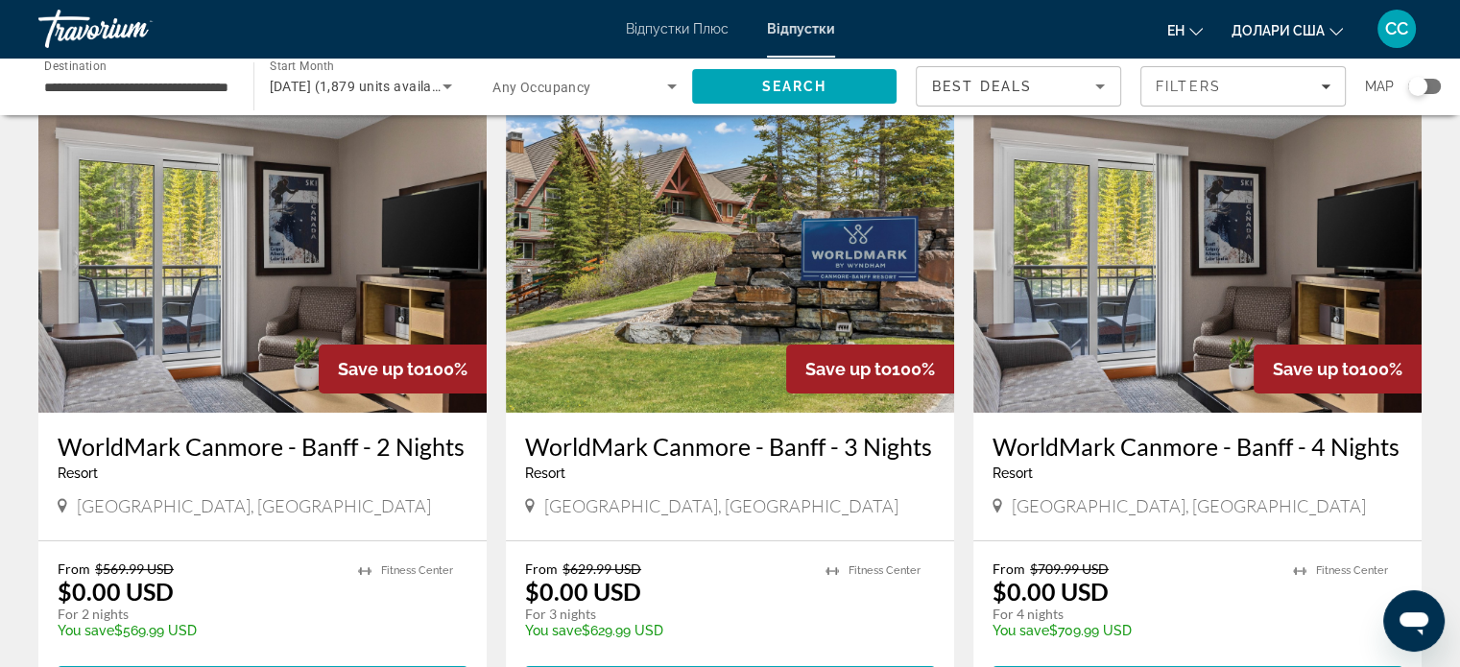
click at [776, 448] on h3 "WorldMark Canmore - Banff - 3 Nights" at bounding box center [730, 446] width 410 height 29
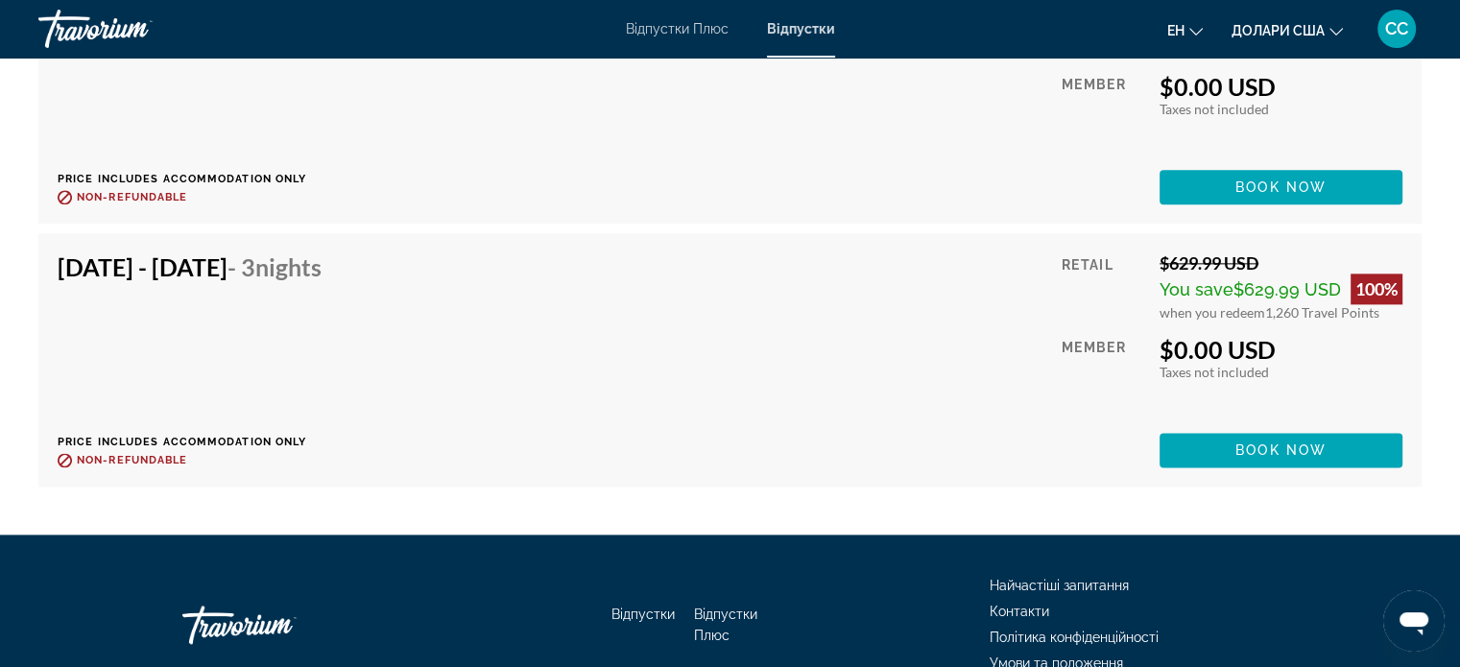
scroll to position [9677, 0]
